Goal: Information Seeking & Learning: Compare options

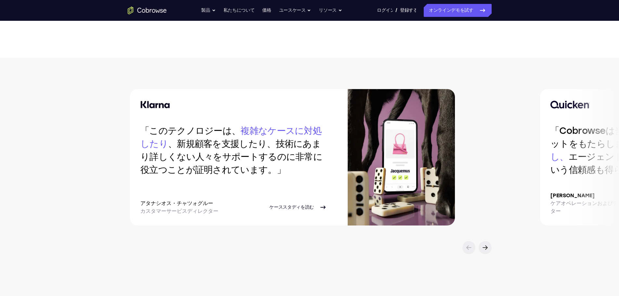
scroll to position [1299, 0]
click at [482, 250] on icon at bounding box center [485, 247] width 8 height 8
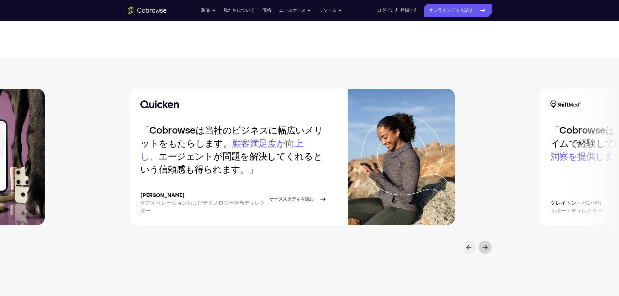
click at [482, 250] on icon at bounding box center [485, 247] width 8 height 8
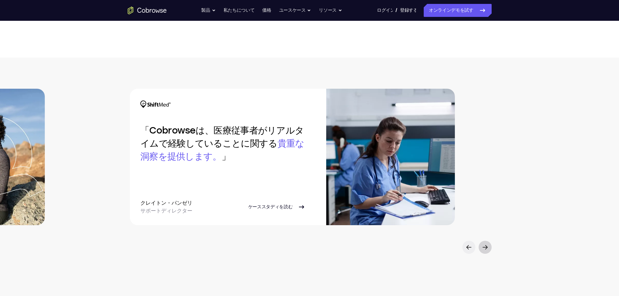
click at [482, 250] on icon at bounding box center [485, 247] width 8 height 8
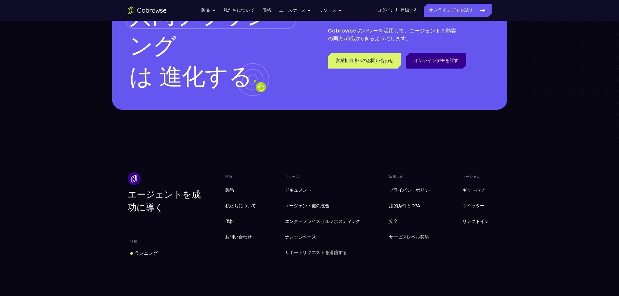
scroll to position [1883, 0]
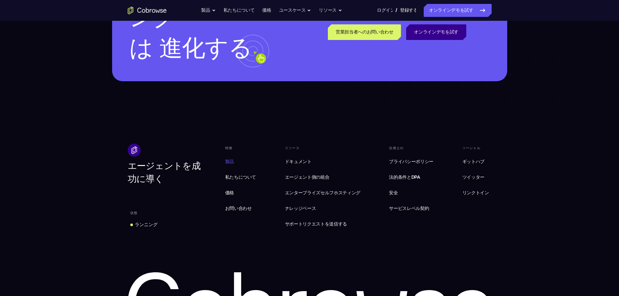
click at [227, 163] on font "製品" at bounding box center [229, 162] width 9 height 6
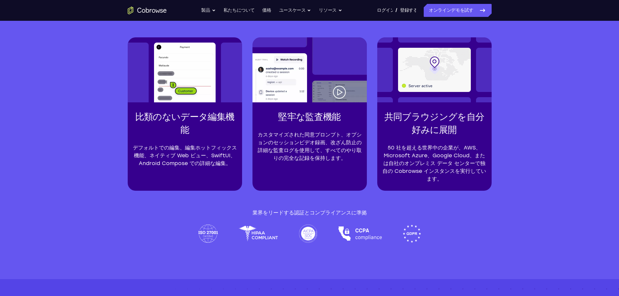
scroll to position [1494, 0]
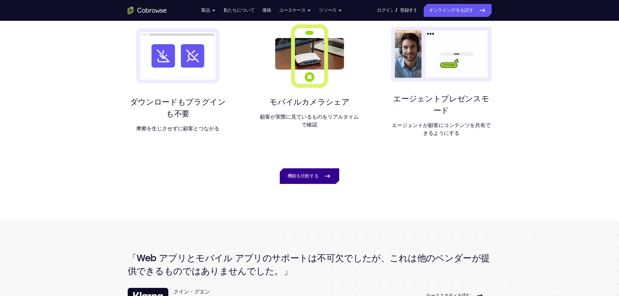
click at [304, 173] on font "機能を比較する" at bounding box center [302, 176] width 31 height 6
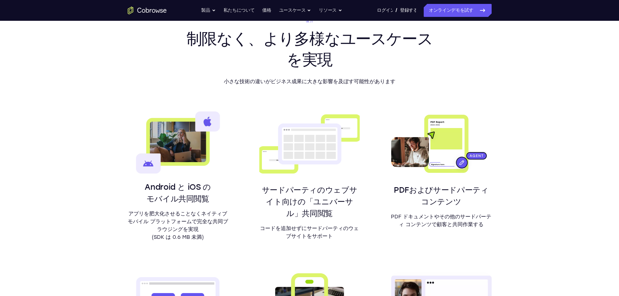
scroll to position [303, 0]
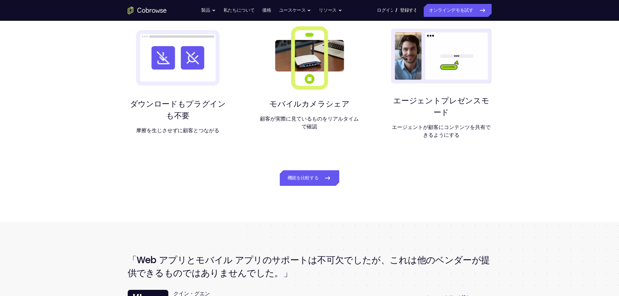
scroll to position [616, 0]
